Goal: Information Seeking & Learning: Understand process/instructions

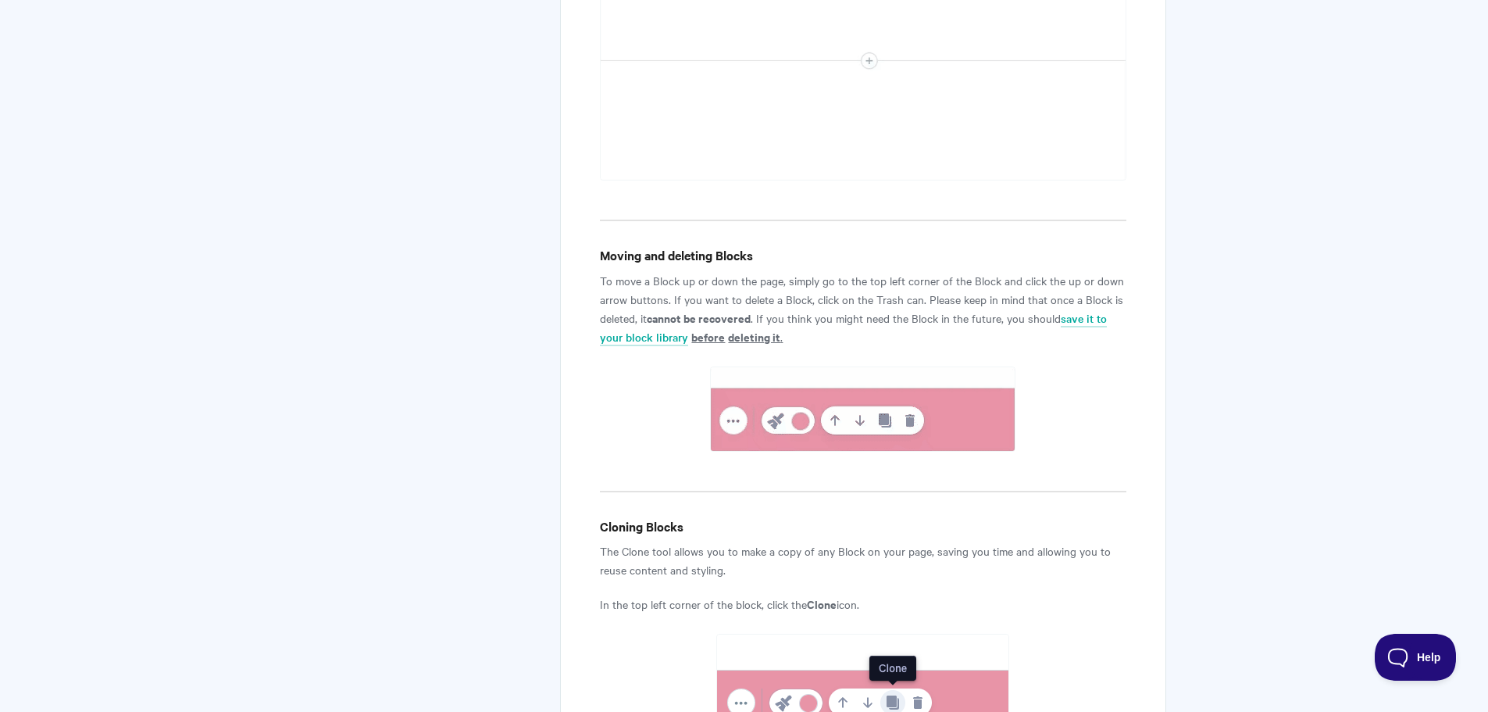
scroll to position [1610, 0]
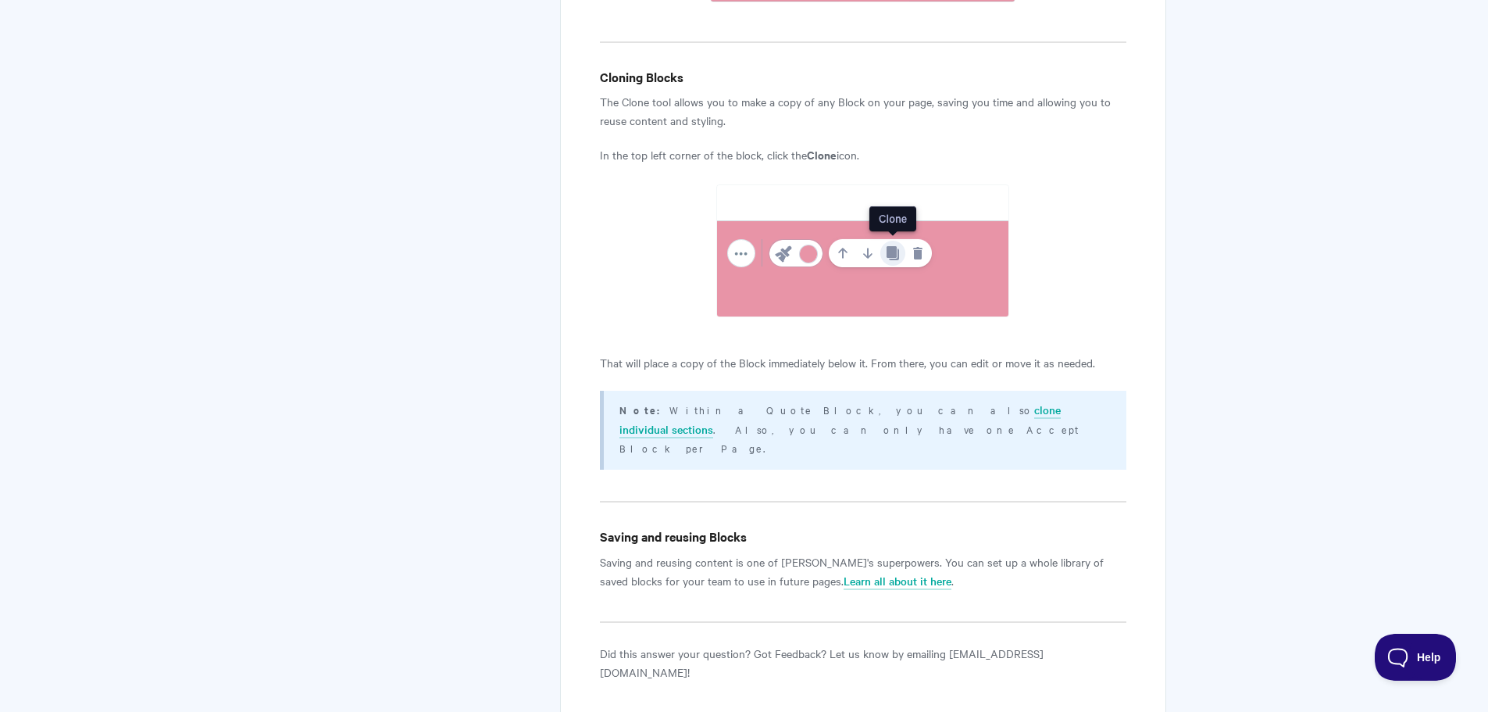
scroll to position [1766, 0]
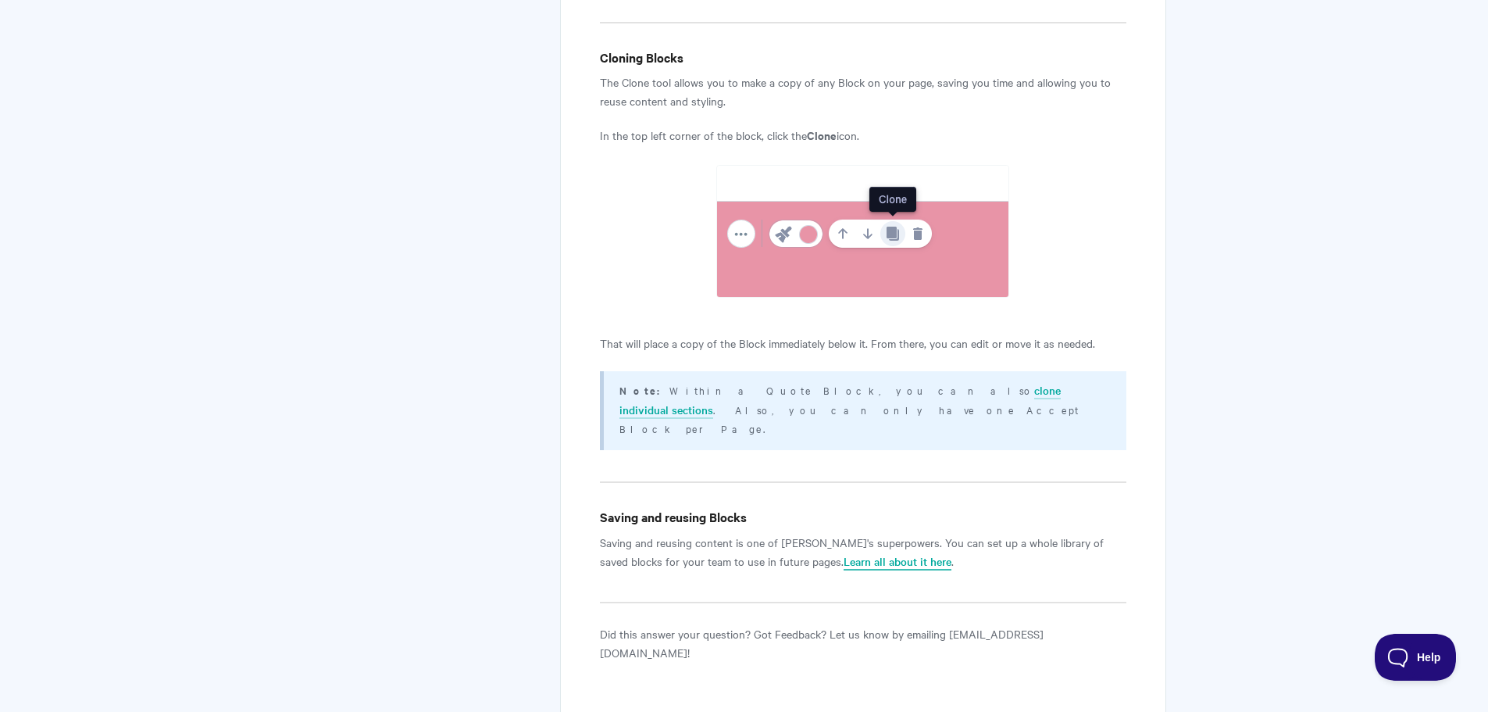
click at [844, 553] on link "Learn all about it here" at bounding box center [898, 561] width 108 height 17
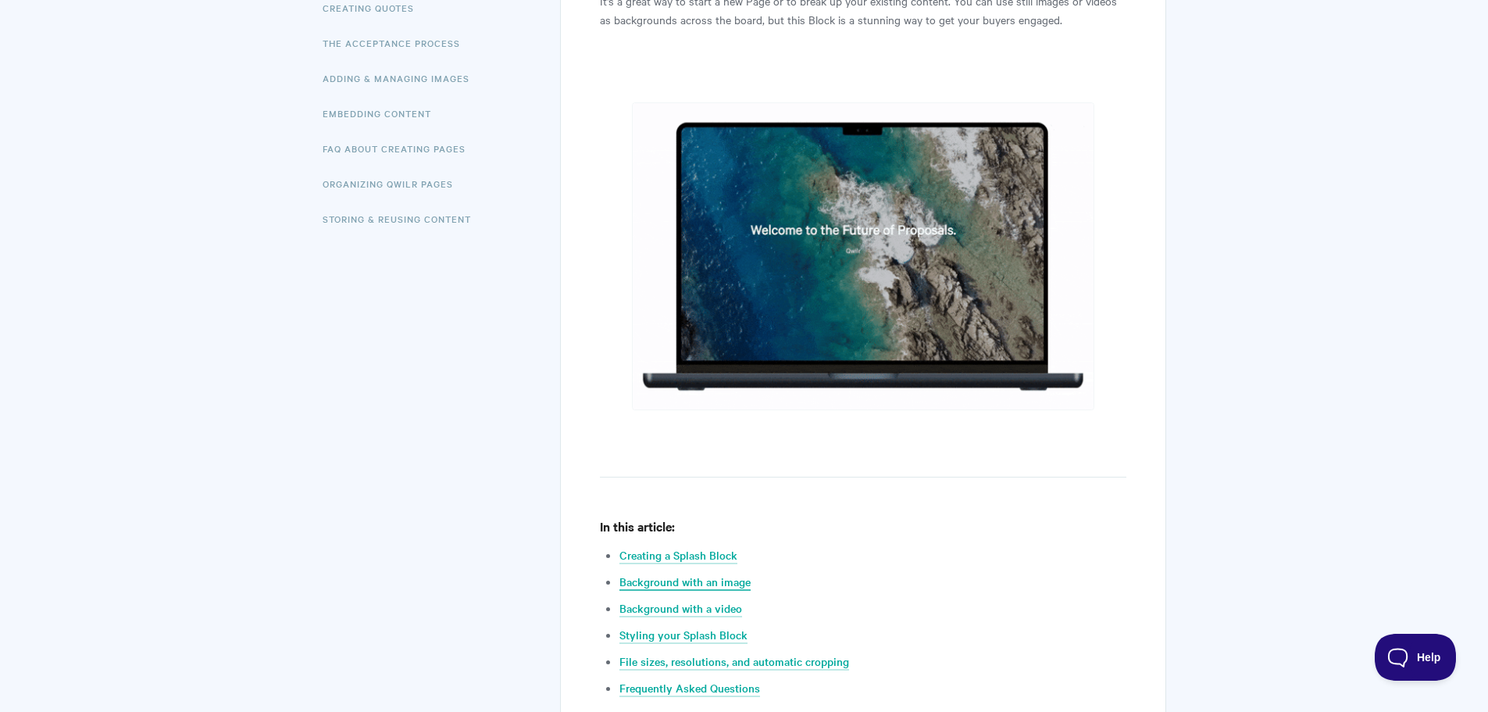
click at [719, 585] on link "Background with an image" at bounding box center [685, 581] width 131 height 17
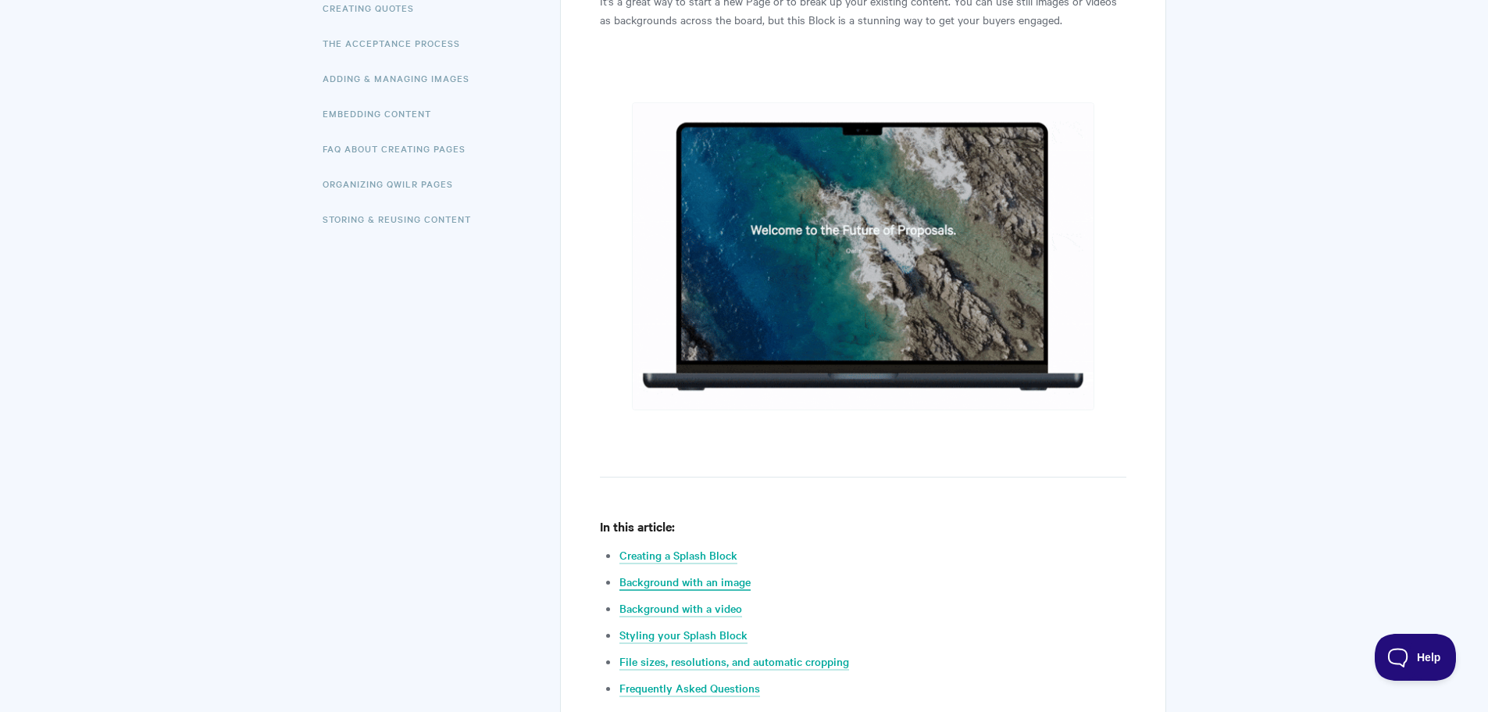
scroll to position [3231, 0]
